Goal: Task Accomplishment & Management: Manage account settings

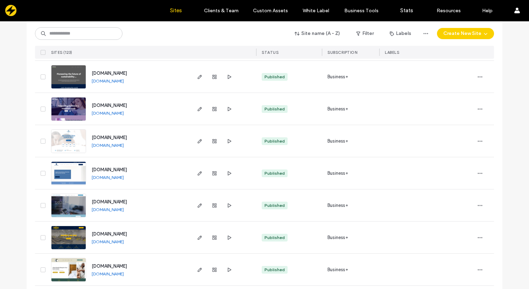
scroll to position [1942, 0]
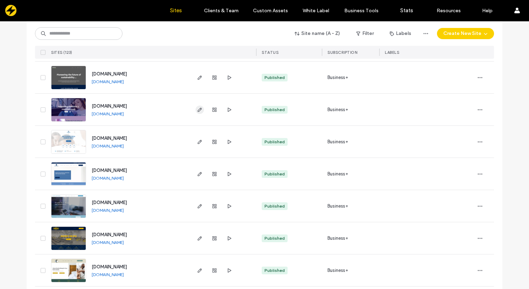
click at [197, 109] on icon "button" at bounding box center [200, 110] width 6 height 6
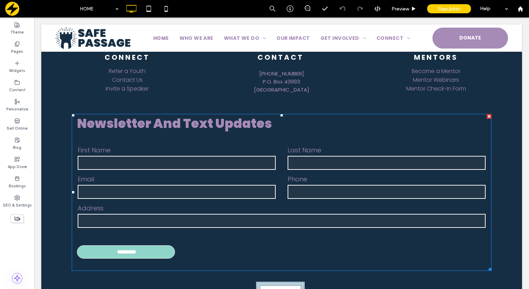
scroll to position [3210, 0]
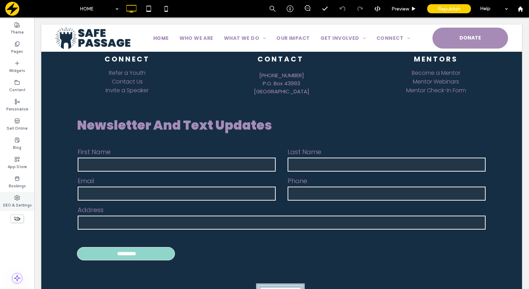
click at [16, 199] on icon at bounding box center [17, 198] width 6 height 6
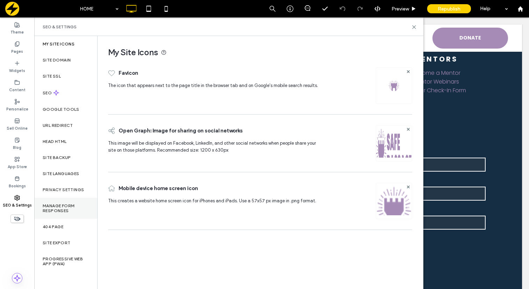
click at [63, 212] on label "Manage Form Responses" at bounding box center [66, 209] width 46 height 10
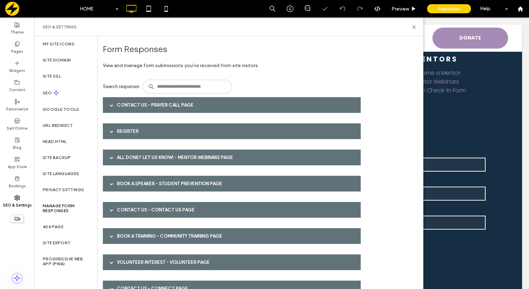
click at [118, 105] on div "Contact Us - Prayer Call page" at bounding box center [232, 105] width 258 height 16
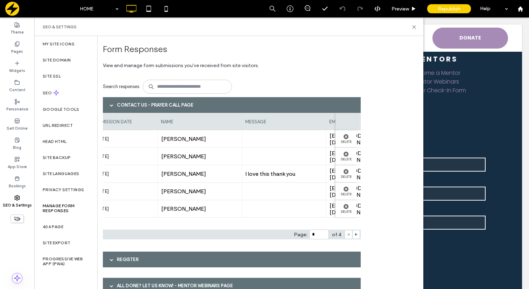
scroll to position [0, 0]
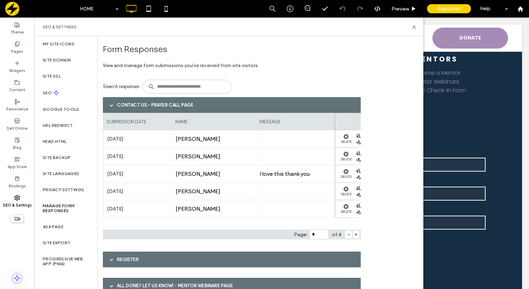
click at [112, 105] on span at bounding box center [111, 105] width 3 height 3
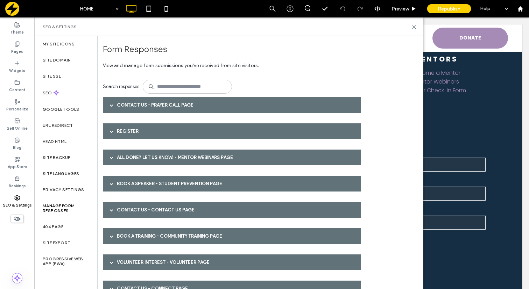
click at [109, 132] on div at bounding box center [111, 131] width 10 height 12
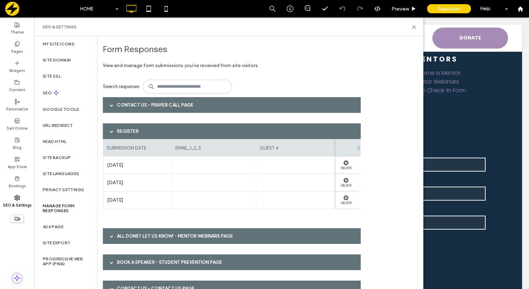
click at [111, 132] on span at bounding box center [111, 131] width 3 height 3
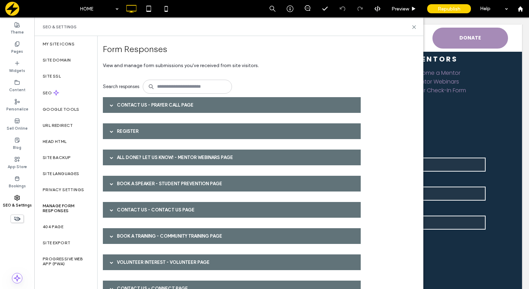
click at [112, 110] on span at bounding box center [111, 105] width 3 height 12
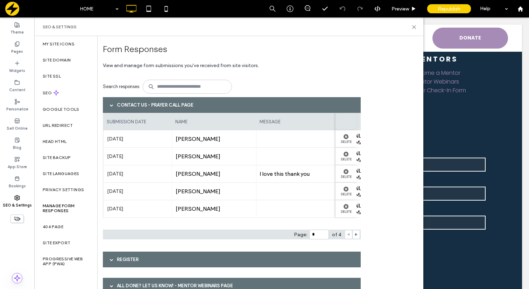
click at [112, 110] on span at bounding box center [111, 105] width 3 height 12
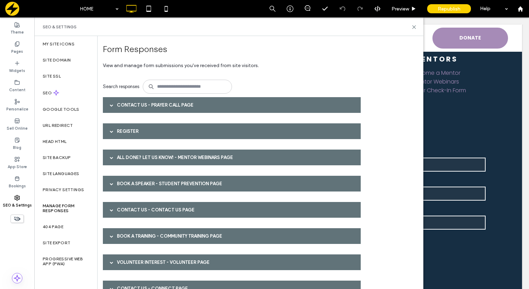
click at [109, 157] on div at bounding box center [111, 157] width 10 height 12
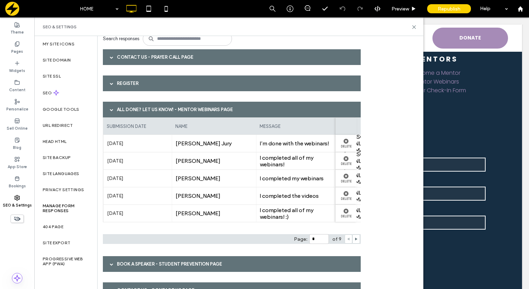
click at [110, 109] on span at bounding box center [111, 109] width 3 height 3
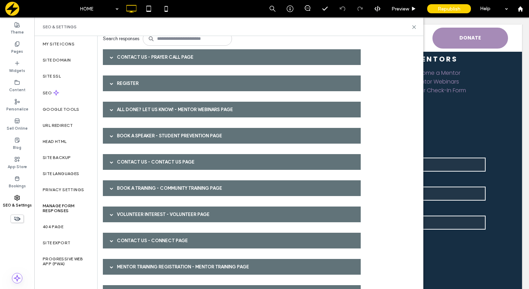
click at [108, 137] on div at bounding box center [111, 136] width 10 height 12
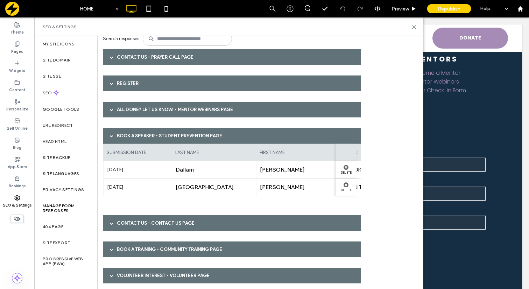
click at [110, 134] on span at bounding box center [111, 136] width 3 height 12
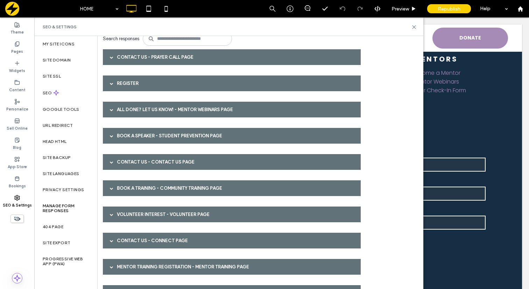
click at [109, 162] on div at bounding box center [111, 162] width 10 height 12
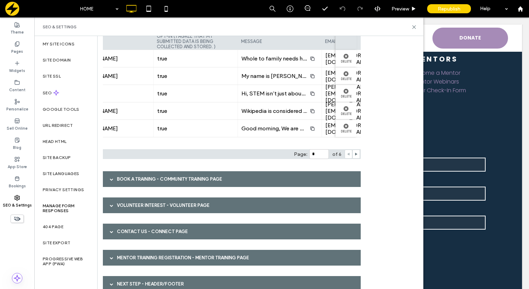
scroll to position [186, 0]
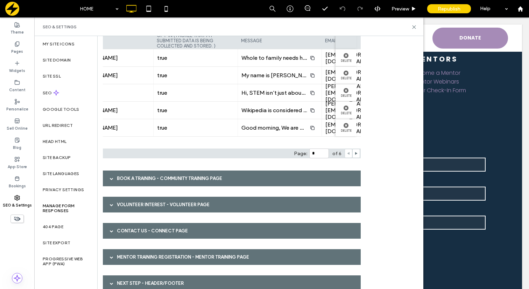
click at [113, 177] on span at bounding box center [111, 178] width 3 height 3
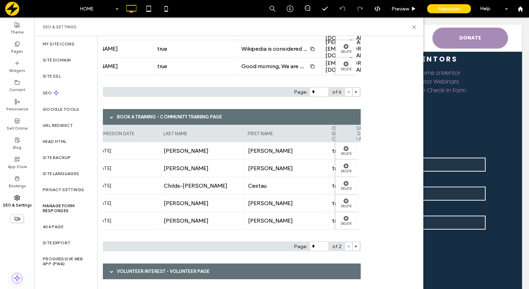
scroll to position [0, 0]
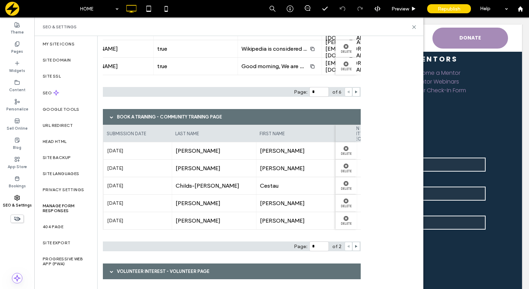
click at [110, 118] on span at bounding box center [111, 116] width 3 height 3
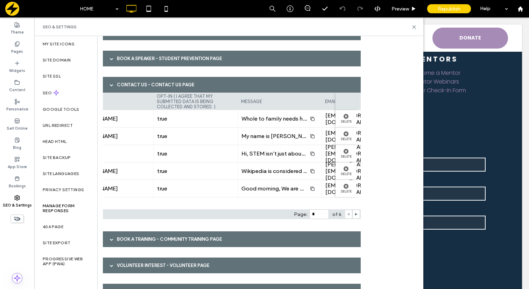
scroll to position [115, 0]
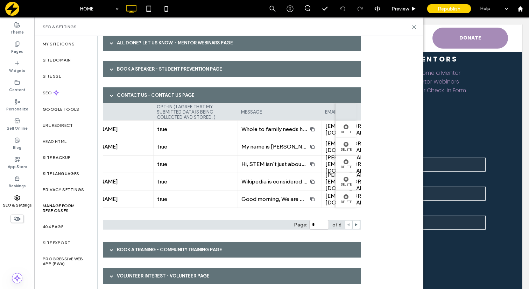
click at [113, 93] on div at bounding box center [111, 95] width 10 height 12
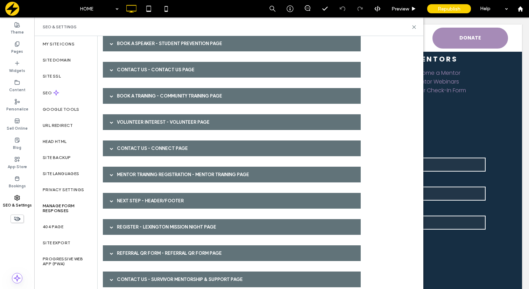
scroll to position [146, 0]
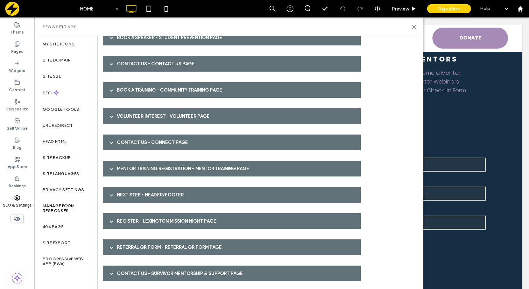
click at [110, 115] on span at bounding box center [111, 116] width 3 height 3
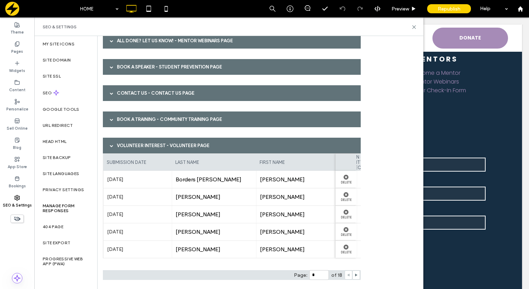
scroll to position [109, 0]
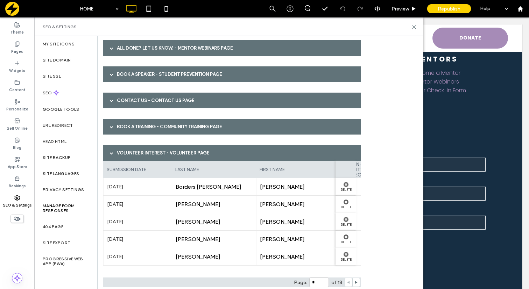
click at [113, 150] on span at bounding box center [111, 153] width 3 height 12
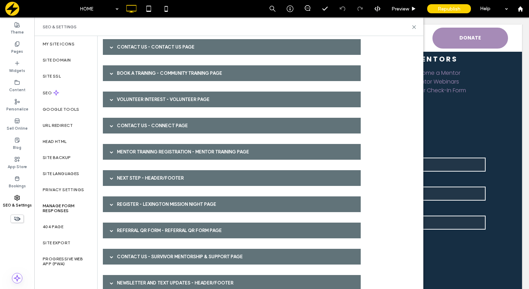
scroll to position [176, 0]
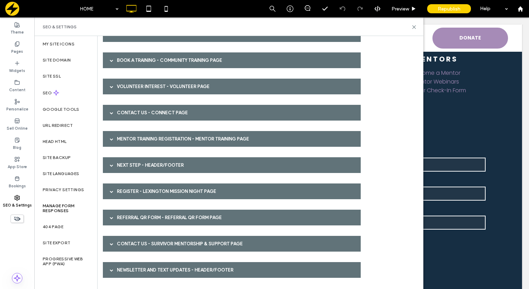
click at [111, 276] on span at bounding box center [111, 270] width 3 height 12
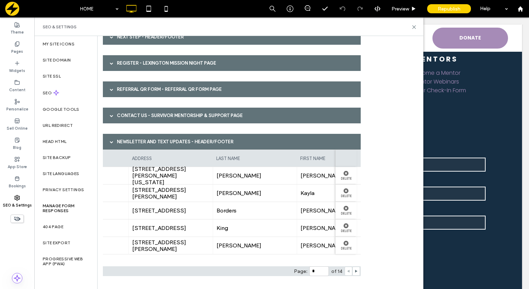
scroll to position [0, 0]
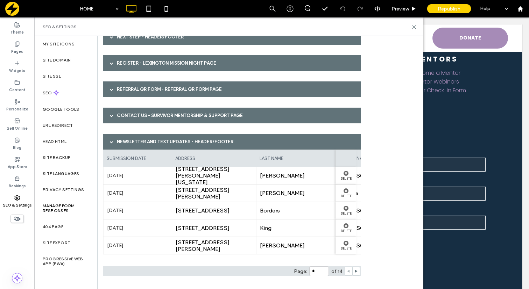
click at [112, 143] on span at bounding box center [111, 141] width 3 height 3
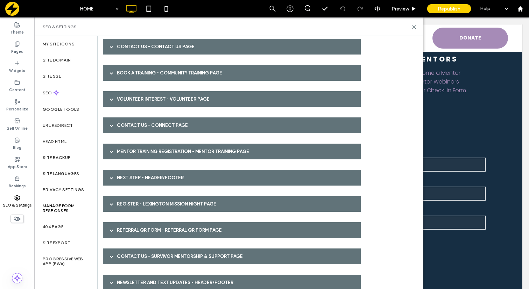
scroll to position [163, 0]
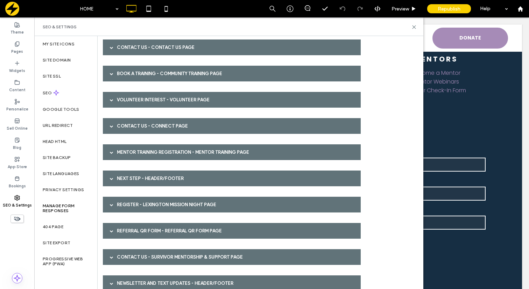
click at [110, 179] on span at bounding box center [111, 178] width 3 height 3
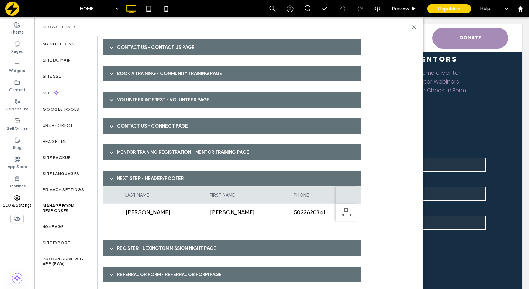
scroll to position [0, 0]
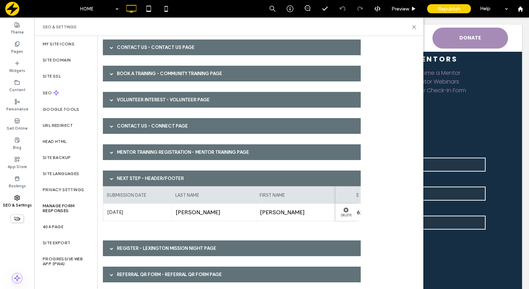
click at [109, 180] on div at bounding box center [111, 178] width 10 height 12
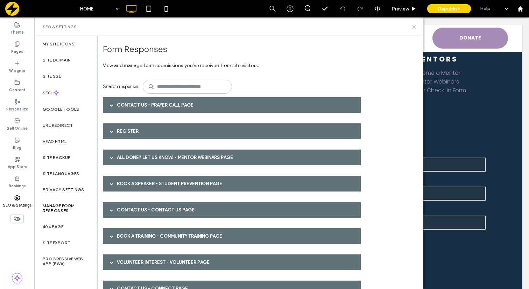
click at [413, 27] on use at bounding box center [413, 27] width 3 height 3
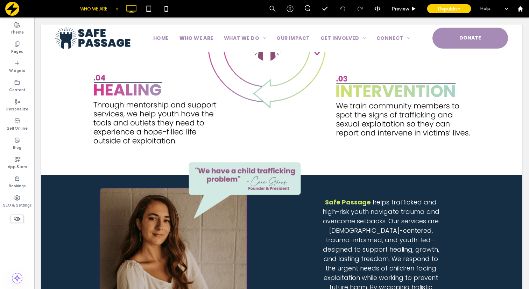
scroll to position [224, 0]
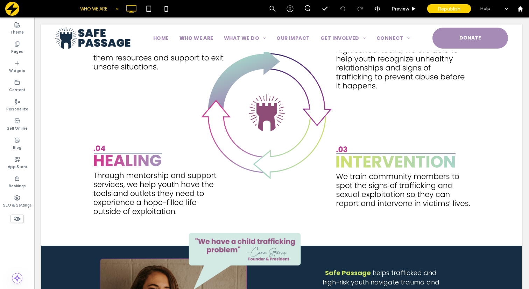
click at [110, 12] on input at bounding box center [97, 8] width 35 height 17
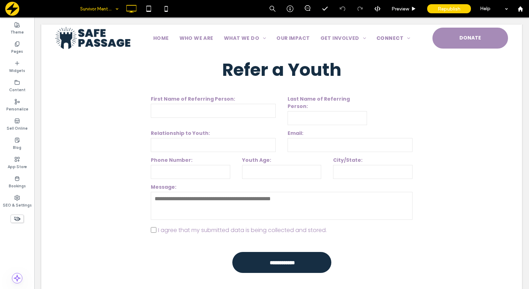
scroll to position [1595, 0]
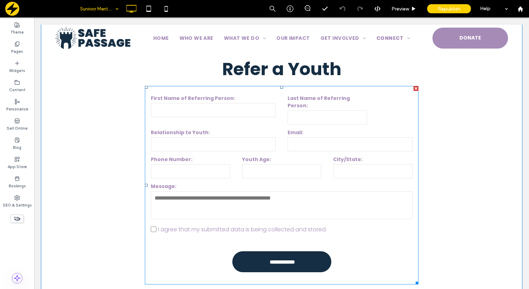
click at [236, 156] on div "Youth Age:" at bounding box center [281, 167] width 91 height 23
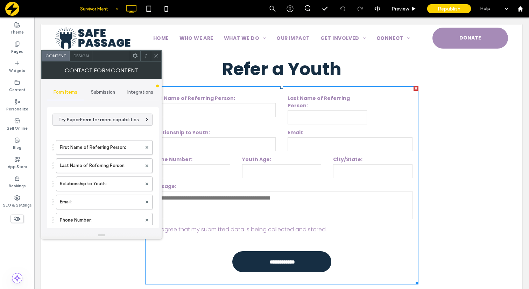
type input "**********"
click at [95, 165] on label "Last Name of Referring Person:" at bounding box center [101, 166] width 82 height 14
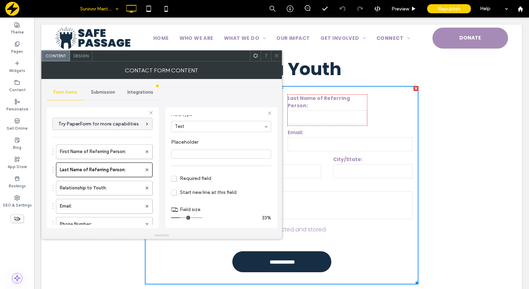
scroll to position [49, 0]
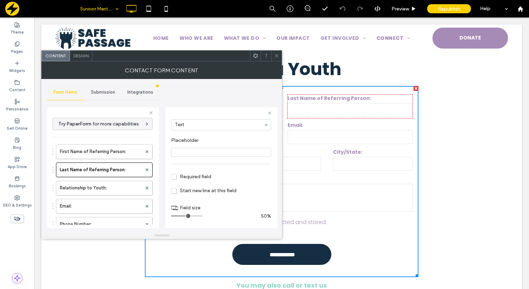
type input "*"
click at [185, 216] on input "range" at bounding box center [186, 216] width 31 height 1
click at [275, 56] on icon at bounding box center [276, 55] width 5 height 5
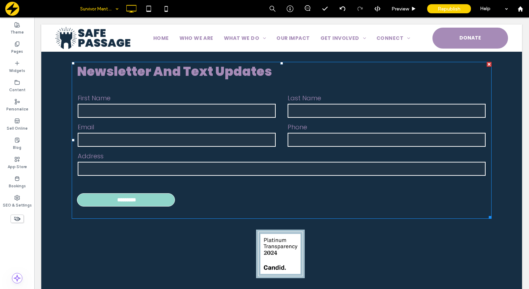
scroll to position [2072, 0]
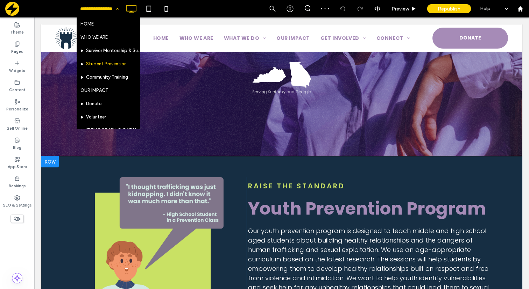
scroll to position [98, 0]
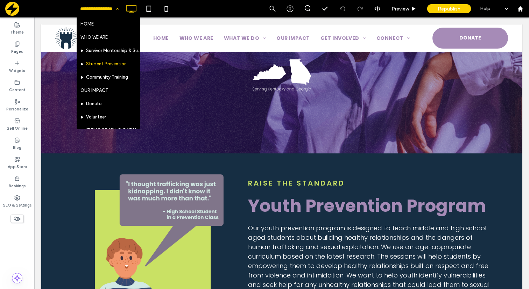
click at [116, 10] on div "HOME WHO WE ARE Survivor Mentorship & Support Student Prevention Community Trai…" at bounding box center [99, 8] width 45 height 17
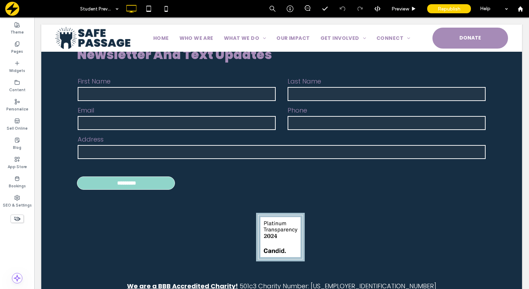
scroll to position [2209, 0]
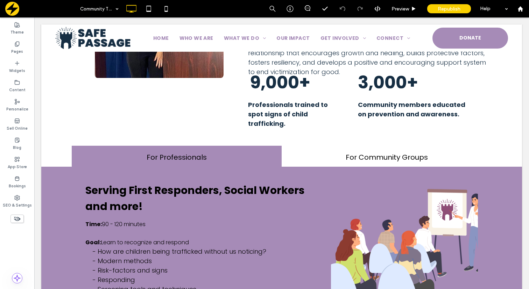
scroll to position [358, 0]
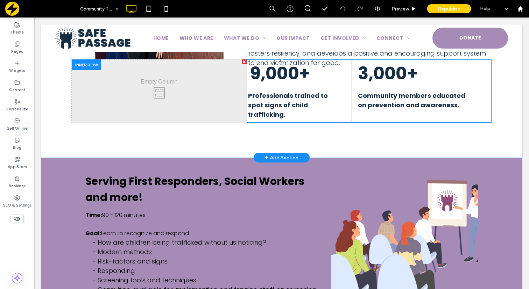
click at [89, 67] on div at bounding box center [86, 64] width 29 height 11
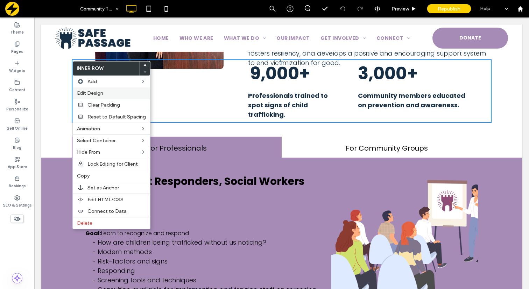
click at [102, 93] on span "Edit Design" at bounding box center [90, 93] width 26 height 6
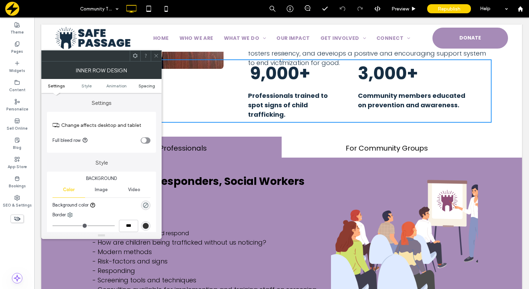
click at [145, 86] on span "Spacing" at bounding box center [146, 85] width 16 height 5
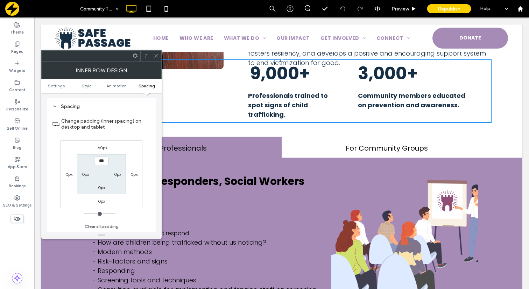
scroll to position [219, 0]
click at [99, 148] on label "-60px" at bounding box center [101, 147] width 12 height 5
type input "*"
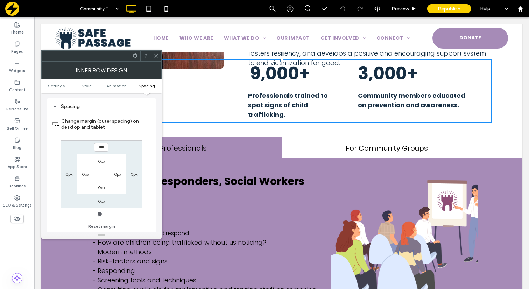
type input "***"
type input "*"
type input "*****"
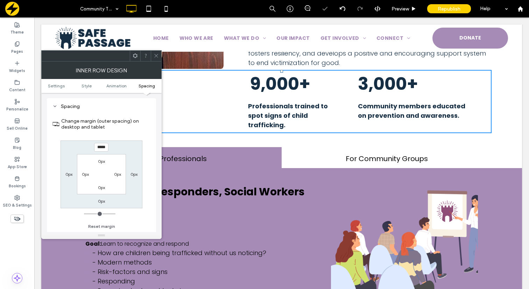
click at [156, 55] on use at bounding box center [155, 55] width 3 height 3
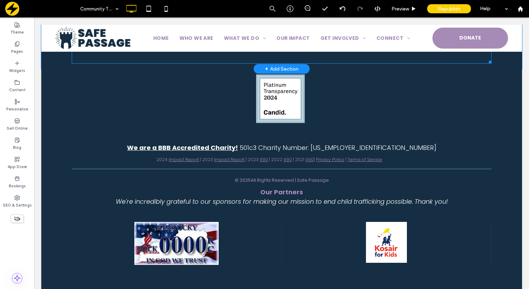
scroll to position [1717, 0]
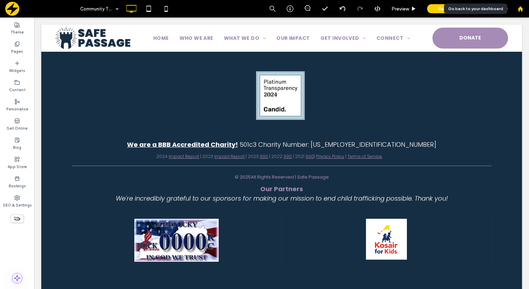
click at [524, 10] on div at bounding box center [520, 9] width 17 height 6
